Goal: Transaction & Acquisition: Download file/media

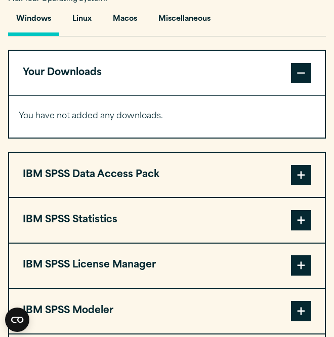
scroll to position [766, 0]
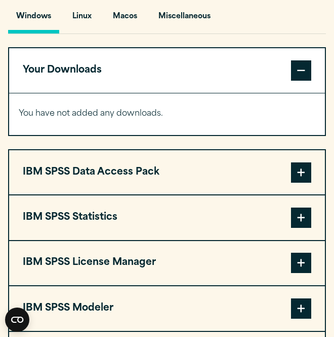
click at [302, 217] on span at bounding box center [301, 217] width 20 height 20
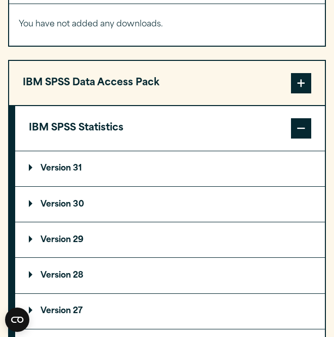
scroll to position [875, 0]
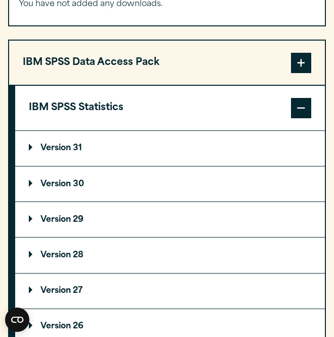
click at [8, 258] on section "Select your software downloads Use the table below to find and navigate to your…" at bounding box center [167, 160] width 334 height 791
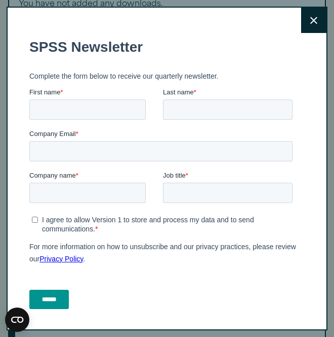
click at [304, 26] on button "Close" at bounding box center [314, 20] width 25 height 25
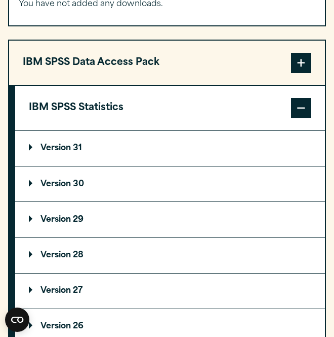
click at [68, 221] on p "Version 29" at bounding box center [56, 219] width 55 height 8
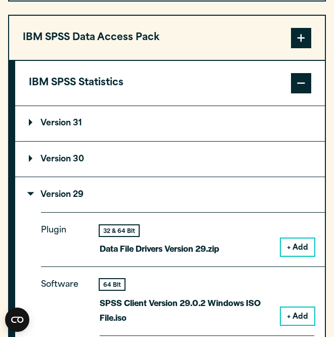
scroll to position [900, 0]
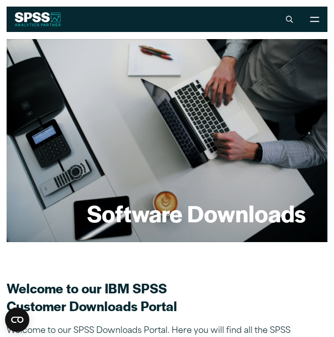
click at [291, 290] on h2 "Welcome to our IBM SPSS Customer Downloads Portal" at bounding box center [167, 296] width 321 height 35
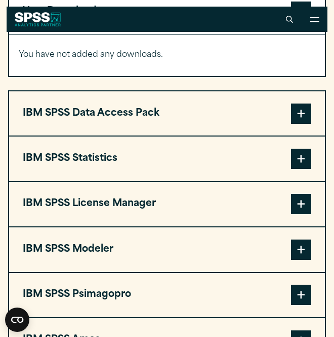
scroll to position [822, 0]
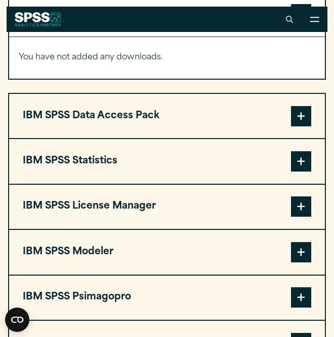
click at [307, 252] on span at bounding box center [301, 252] width 20 height 20
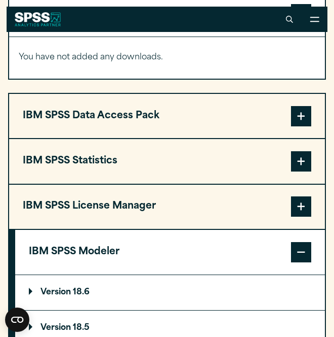
click at [307, 252] on span at bounding box center [301, 252] width 20 height 20
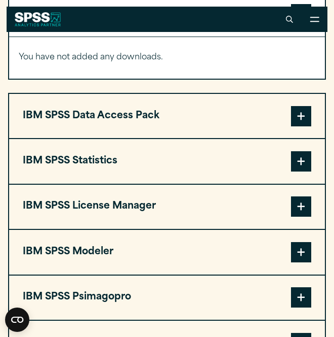
click at [305, 155] on span at bounding box center [301, 161] width 20 height 20
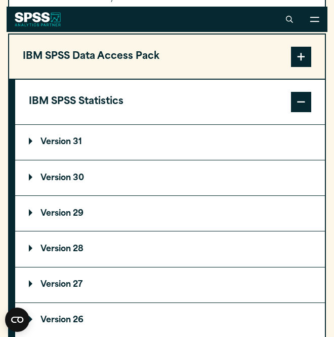
scroll to position [881, 0]
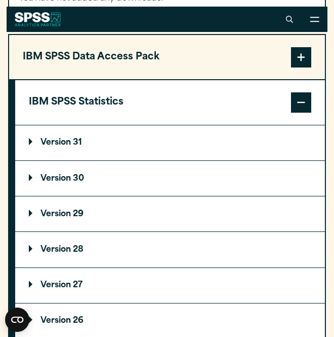
click at [76, 177] on p "Version 30" at bounding box center [56, 178] width 55 height 8
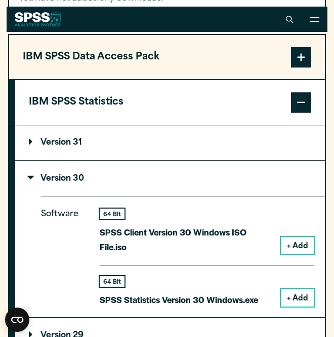
click at [76, 177] on p "Version 30" at bounding box center [56, 178] width 55 height 8
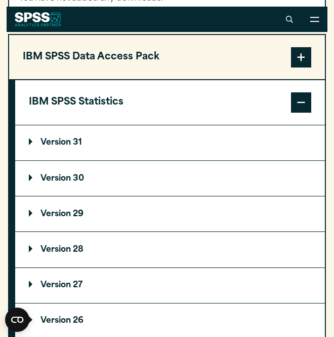
click at [74, 212] on p "Version 29" at bounding box center [56, 214] width 55 height 8
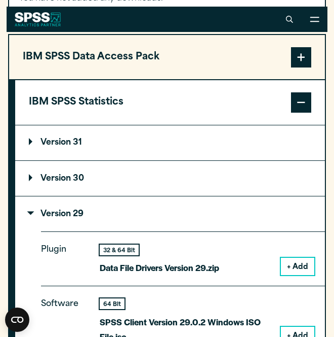
click at [74, 212] on p "Version 29" at bounding box center [56, 214] width 55 height 8
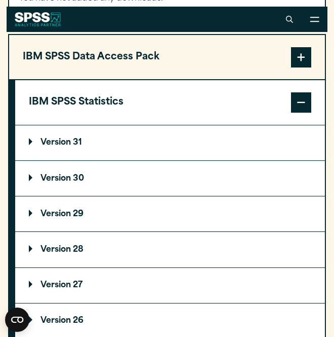
click at [74, 212] on p "Version 29" at bounding box center [56, 214] width 55 height 8
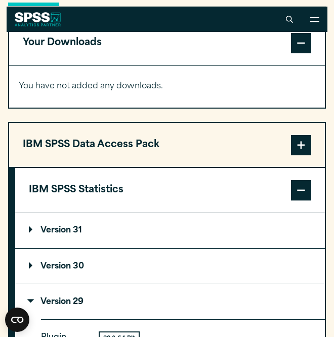
scroll to position [792, 0]
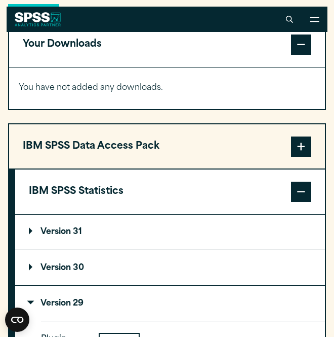
click at [296, 195] on span at bounding box center [301, 191] width 20 height 20
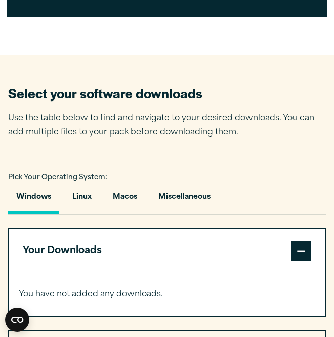
scroll to position [586, 0]
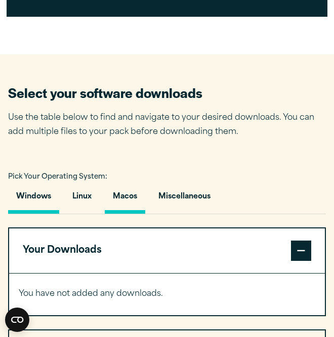
click at [128, 195] on button "Macos" at bounding box center [125, 198] width 41 height 29
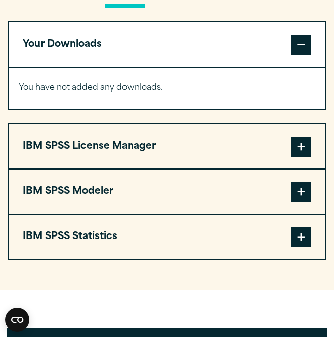
scroll to position [814, 0]
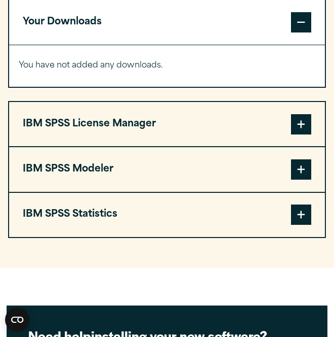
click at [308, 219] on span at bounding box center [301, 214] width 20 height 20
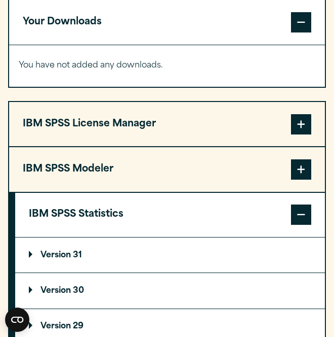
click at [72, 322] on p "Version 29" at bounding box center [56, 326] width 55 height 8
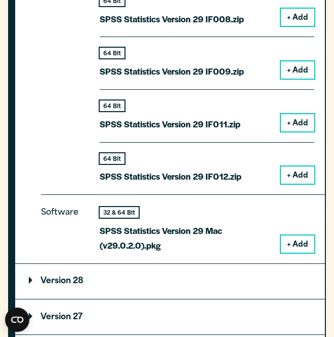
scroll to position [1437, 0]
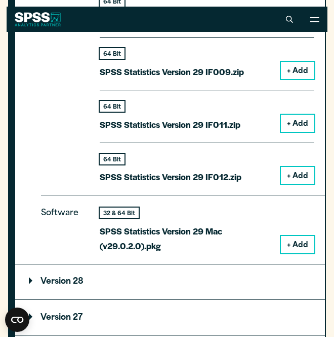
click at [294, 236] on button "+ Add" at bounding box center [297, 244] width 33 height 17
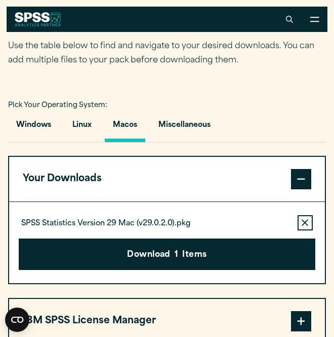
scroll to position [657, 0]
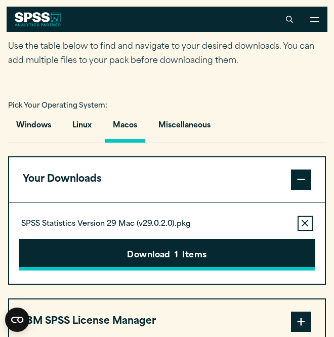
click at [173, 258] on button "Download 1 Items" at bounding box center [167, 254] width 296 height 31
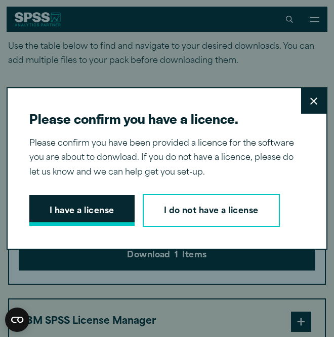
click at [114, 209] on button "I have a license" at bounding box center [81, 210] width 105 height 31
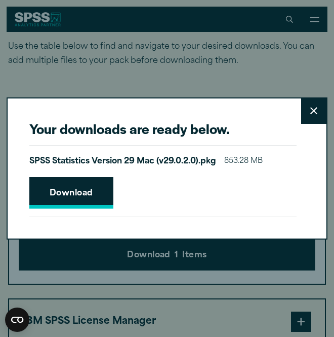
click at [106, 200] on link "Download" at bounding box center [71, 192] width 84 height 31
drag, startPoint x: 300, startPoint y: 214, endPoint x: 195, endPoint y: 145, distance: 124.8
click at [195, 145] on div "SPSS Statistics Version 29 Mac (v29.0.2.0).pkg 853.28 MB Download" at bounding box center [163, 180] width 268 height 71
drag, startPoint x: 328, startPoint y: 307, endPoint x: 248, endPoint y: 28, distance: 289.5
click at [248, 28] on div "Your downloads are ready below. Close SPSS Statistics Version 29 Mac (v29.0.2.0…" at bounding box center [167, 168] width 334 height 337
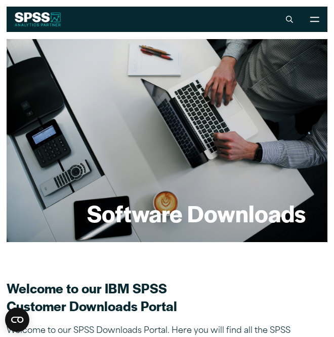
scroll to position [0, 0]
